Goal: Check status: Check status

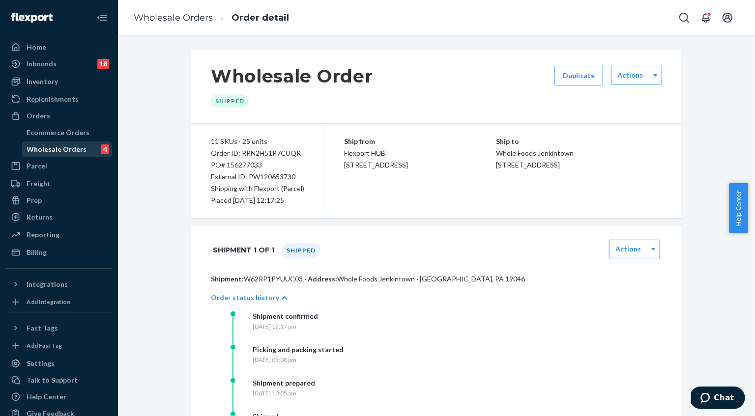
click at [65, 152] on div "Wholesale Orders" at bounding box center [57, 149] width 60 height 10
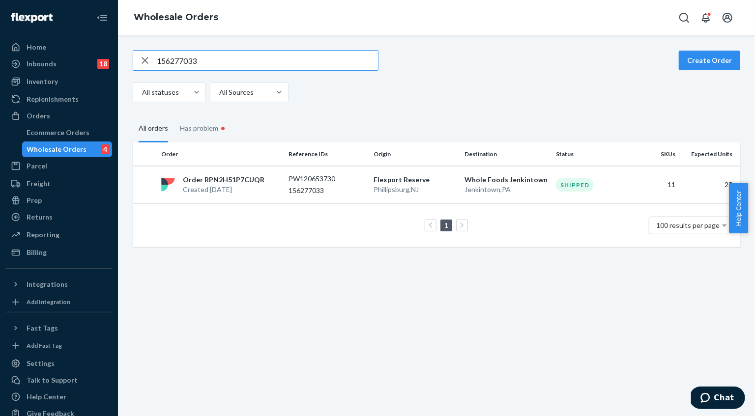
click at [223, 59] on input "156277033" at bounding box center [267, 61] width 221 height 20
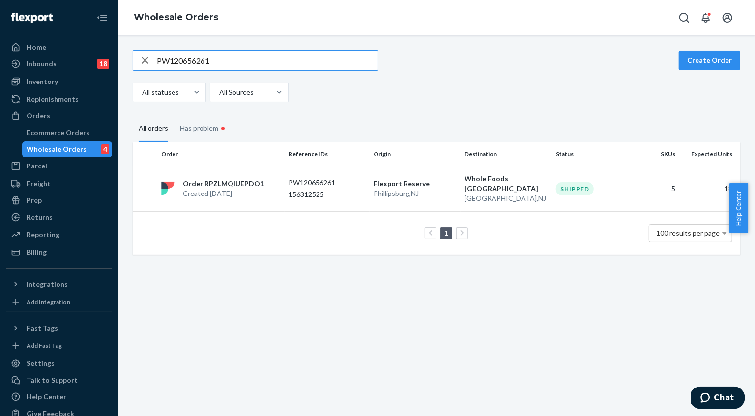
type input "PW120656261"
click at [261, 189] on p "Created [DATE]" at bounding box center [223, 194] width 81 height 10
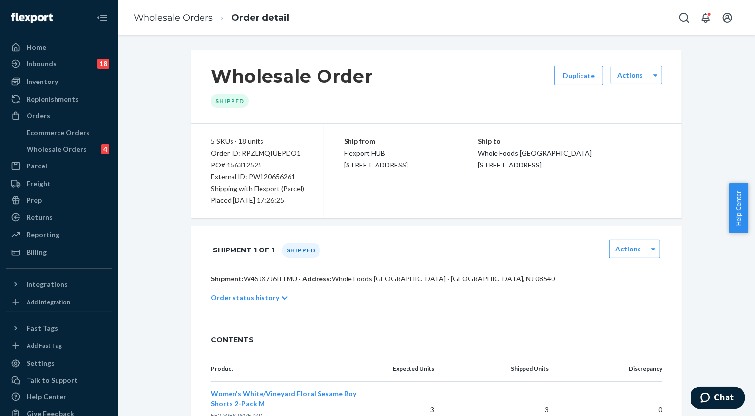
click at [252, 299] on p "Order status history" at bounding box center [245, 298] width 68 height 10
